Goal: Find contact information: Find contact information

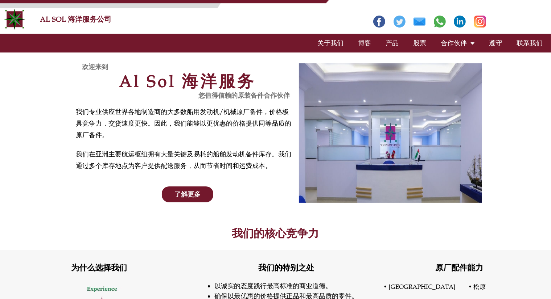
click at [397, 42] on font "产品" at bounding box center [391, 43] width 13 height 8
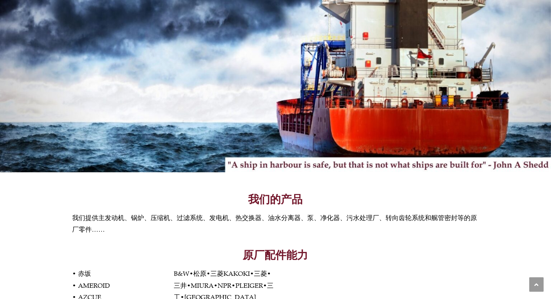
scroll to position [185, 0]
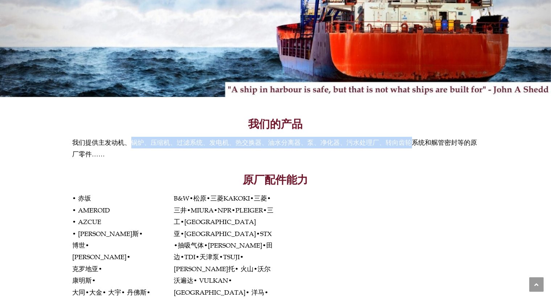
drag, startPoint x: 139, startPoint y: 141, endPoint x: 410, endPoint y: 135, distance: 271.6
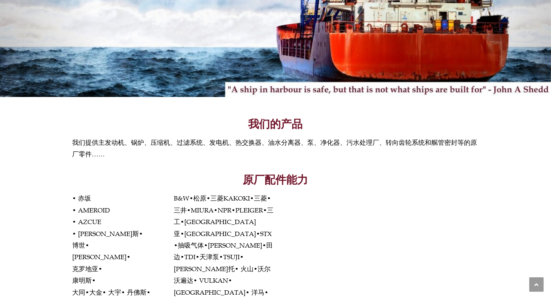
click at [370, 221] on p "• 赤坂 • AMEROID • AZCUE • 贝伦斯• 博世• 卡特彼勒• 克罗地亚• 康明斯 • 大同 •大金 • 大宇• 丹佛斯 • 德诺 • 代斯米…" at bounding box center [275, 304] width 406 height 223
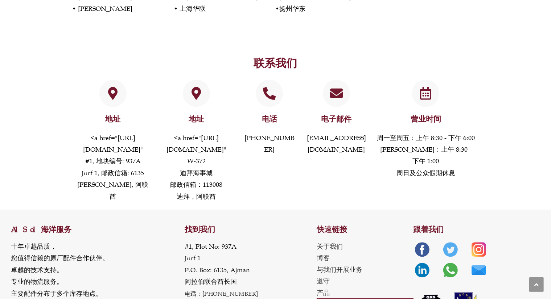
scroll to position [1708, 0]
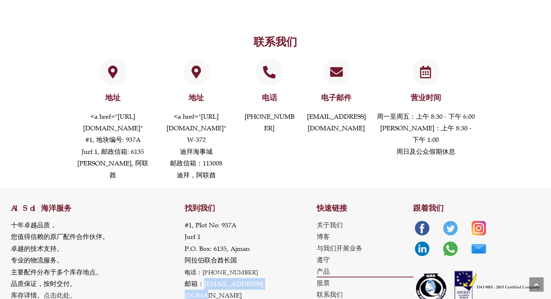
drag, startPoint x: 275, startPoint y: 256, endPoint x: 204, endPoint y: 258, distance: 70.7
click at [204, 258] on p "#1, Plot No: 937A Jurf 1 P.O. Box: 6135, Ajman 阿拉伯联合酋长国 电话： +971 6 742 3741 邮箱：…" at bounding box center [250, 267] width 132 height 94
copy font "[EMAIL_ADDRESS][DOMAIN_NAME]"
click at [312, 121] on div "电子邮件 info@alsolmarine.com" at bounding box center [336, 120] width 73 height 130
